Goal: Task Accomplishment & Management: Manage account settings

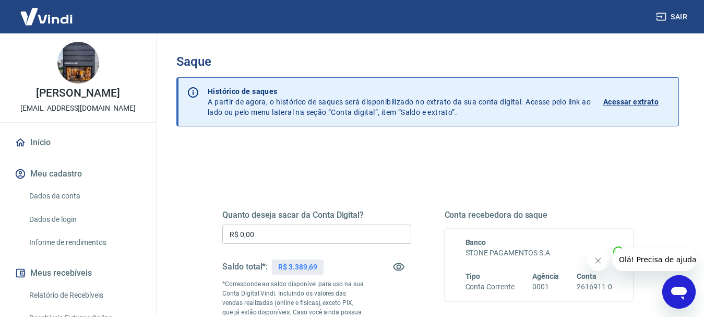
click at [257, 231] on input "R$ 0,00" at bounding box center [316, 233] width 189 height 19
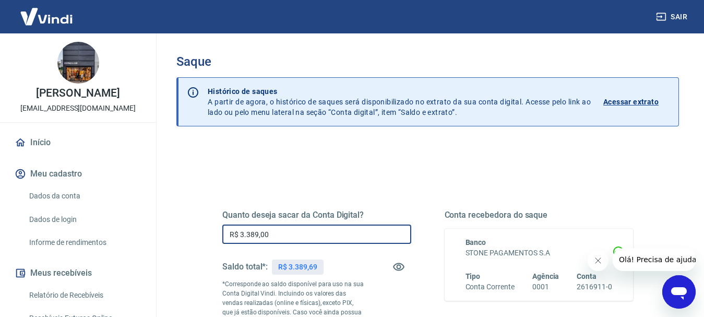
type input "R$ 3.389,00"
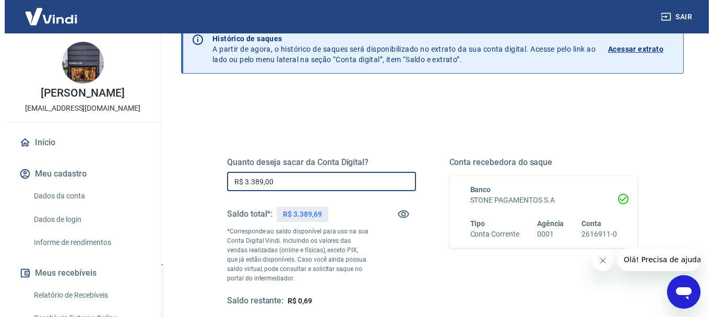
scroll to position [157, 0]
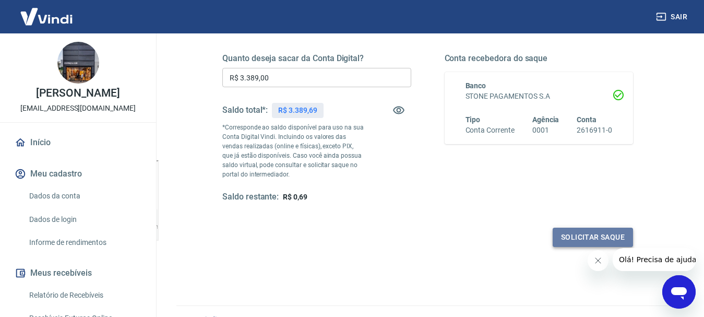
click at [584, 235] on button "Solicitar saque" at bounding box center [593, 237] width 80 height 19
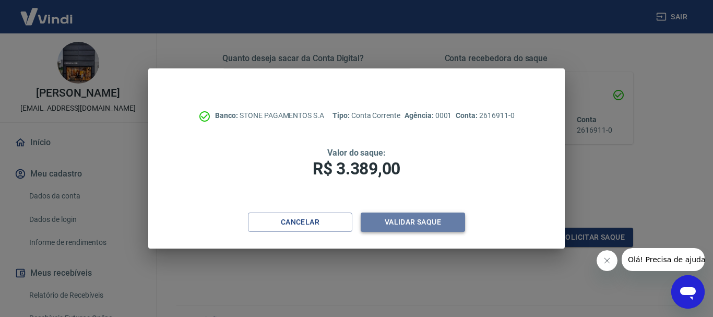
click at [429, 220] on button "Validar saque" at bounding box center [413, 221] width 104 height 19
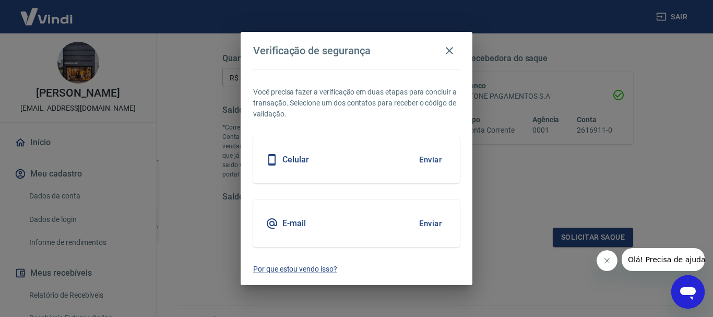
click at [439, 220] on button "Enviar" at bounding box center [430, 223] width 34 height 22
click at [433, 223] on button "Enviar" at bounding box center [430, 223] width 34 height 22
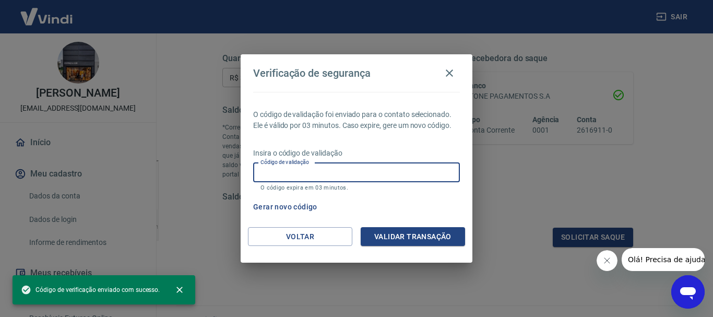
click at [357, 174] on input "Código de validação" at bounding box center [356, 172] width 207 height 19
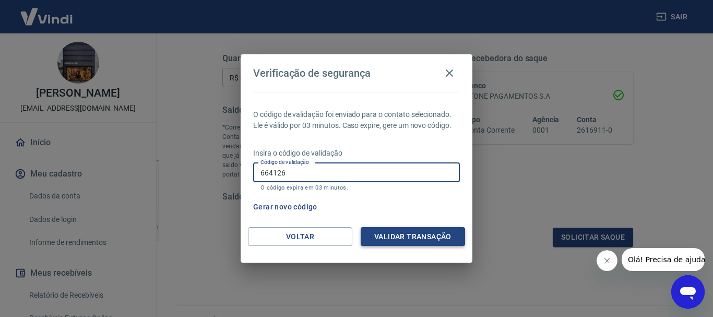
type input "664126"
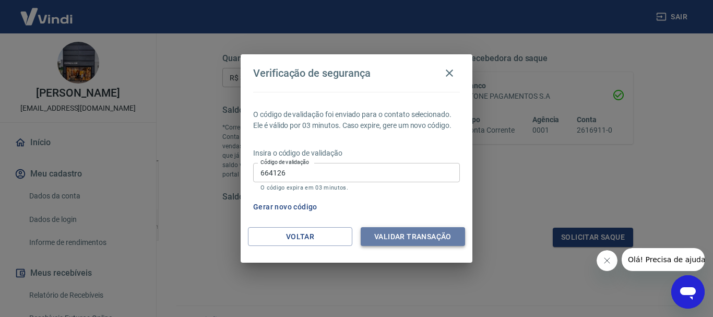
click at [451, 236] on button "Validar transação" at bounding box center [413, 236] width 104 height 19
